Goal: Browse casually

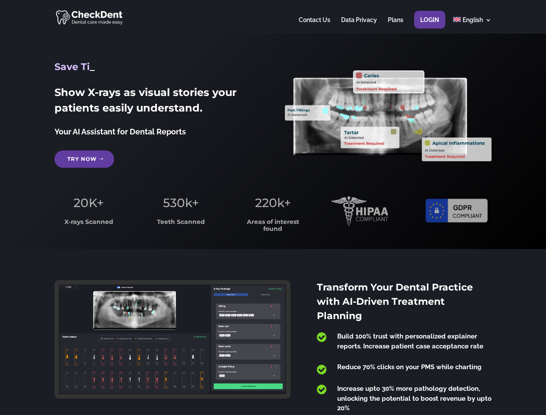
click at [273, 207] on span "220k+" at bounding box center [273, 202] width 36 height 15
click at [273, 17] on div at bounding box center [272, 17] width 436 height 34
click at [273, 207] on span "220k+" at bounding box center [273, 202] width 36 height 15
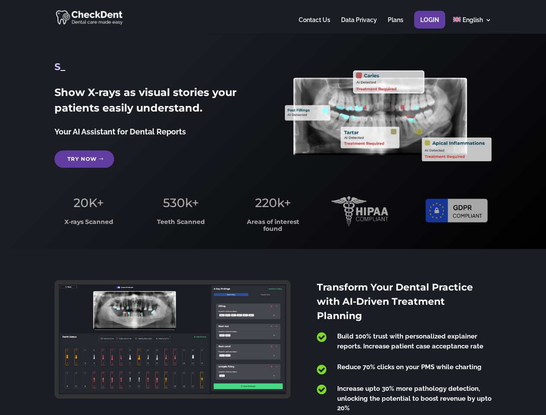
click at [273, 17] on div at bounding box center [272, 17] width 436 height 34
